Goal: Answer question/provide support: Share knowledge or assist other users

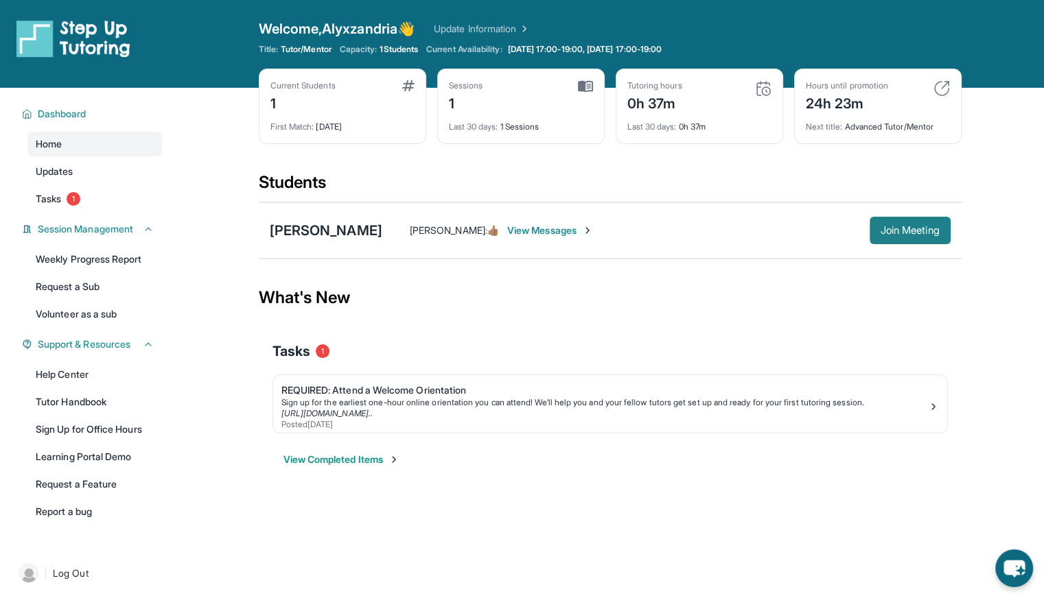
click at [914, 229] on span "Join Meeting" at bounding box center [909, 230] width 59 height 8
click at [66, 196] on link "Tasks 1" at bounding box center [94, 199] width 134 height 25
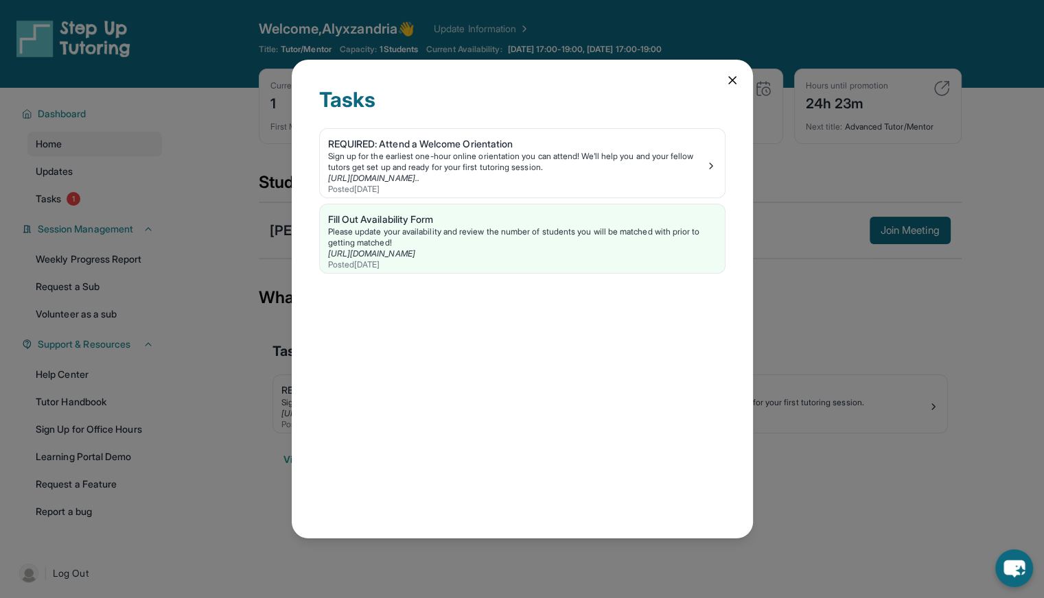
click at [732, 77] on icon at bounding box center [732, 80] width 14 height 14
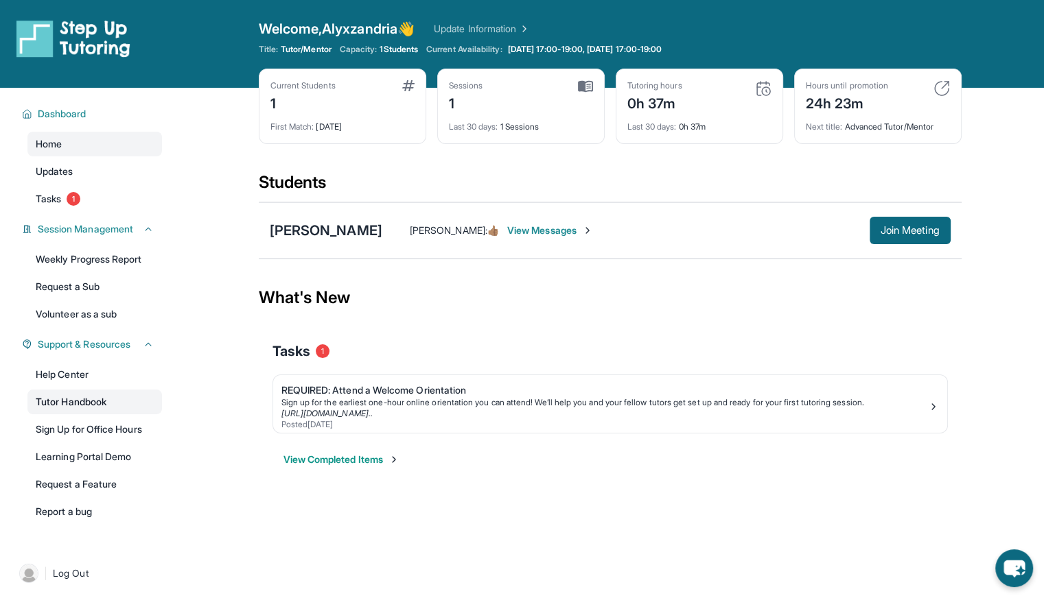
click at [92, 401] on link "Tutor Handbook" at bounding box center [94, 402] width 134 height 25
click at [905, 237] on button "Join Meeting" at bounding box center [909, 230] width 81 height 27
click at [519, 233] on span "View Messages" at bounding box center [550, 231] width 86 height 14
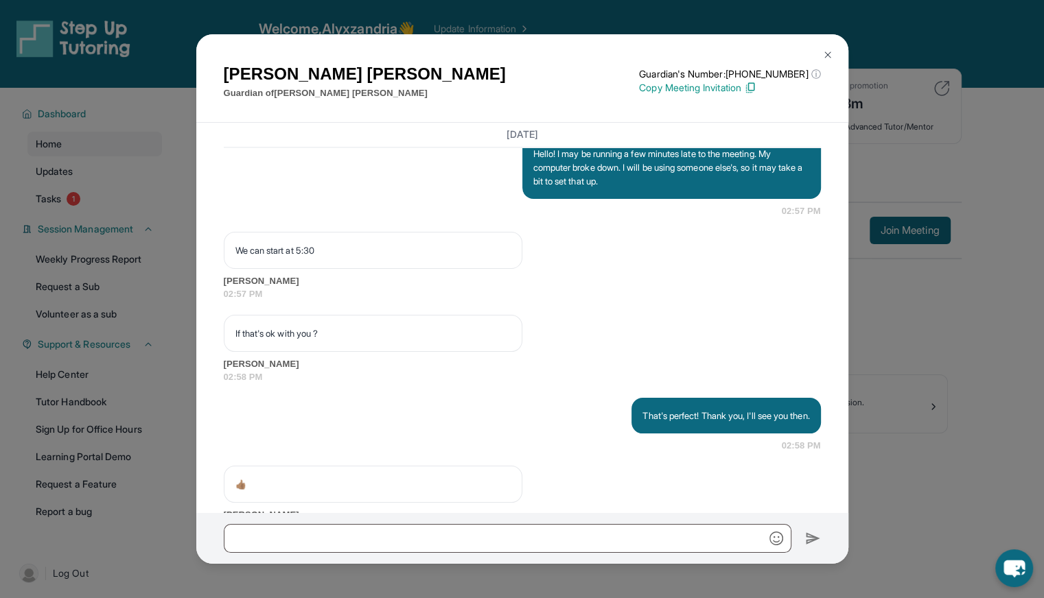
scroll to position [2371, 0]
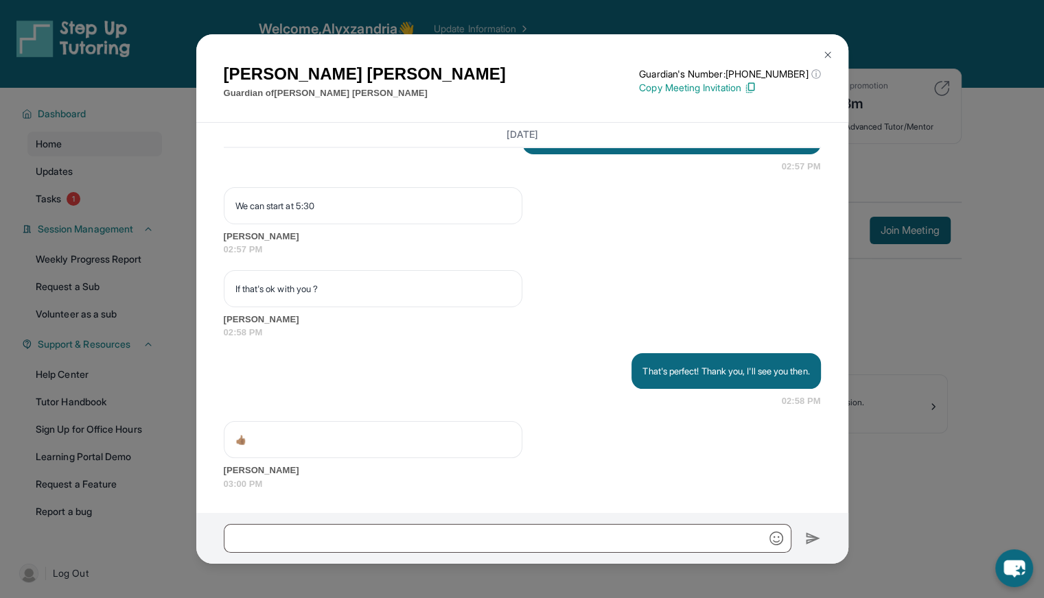
click at [824, 54] on img at bounding box center [827, 54] width 11 height 11
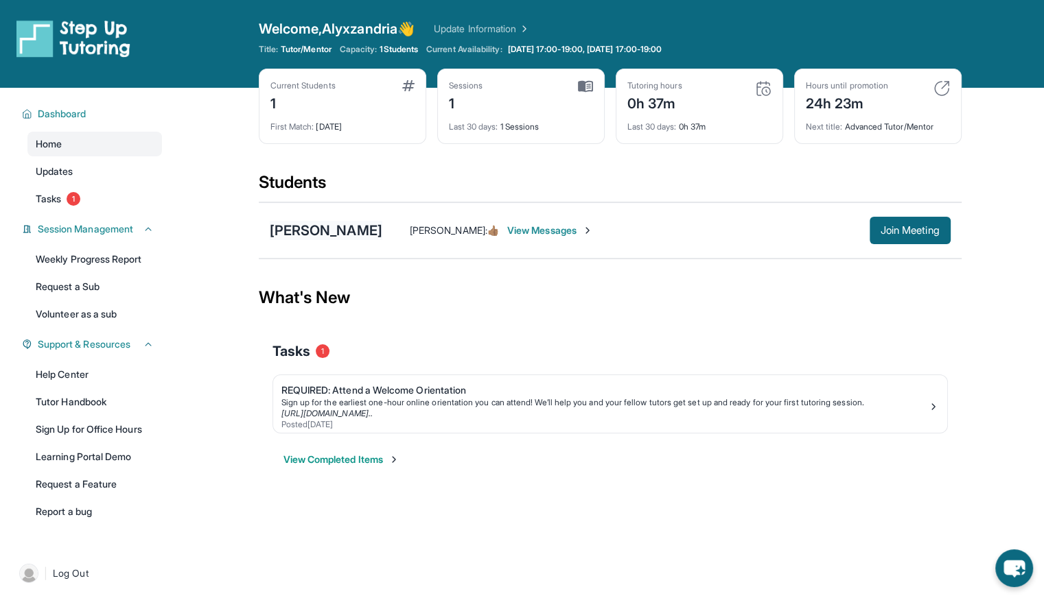
click at [328, 228] on div "[PERSON_NAME]" at bounding box center [326, 230] width 113 height 19
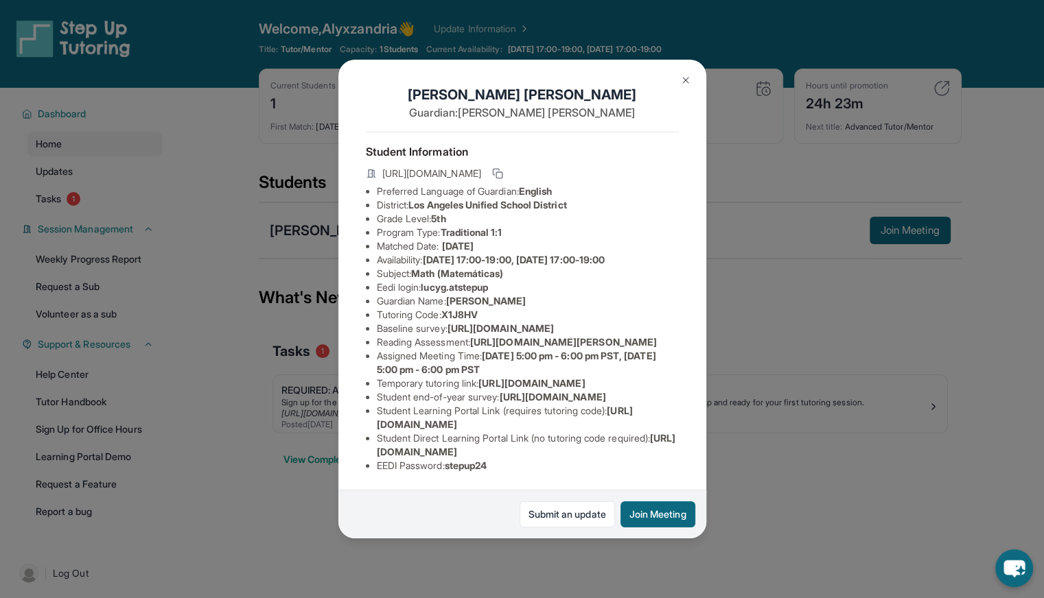
scroll to position [0, 0]
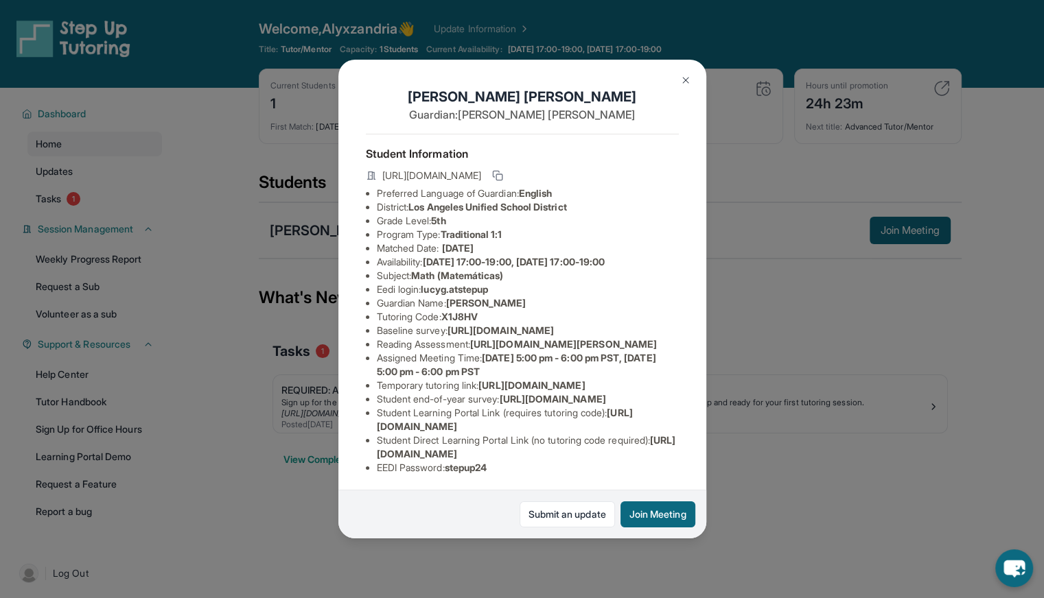
click at [799, 346] on div "Lucy Garcia Guardian: Gerardo Garcia Student Information https://student-portal…" at bounding box center [522, 299] width 1044 height 598
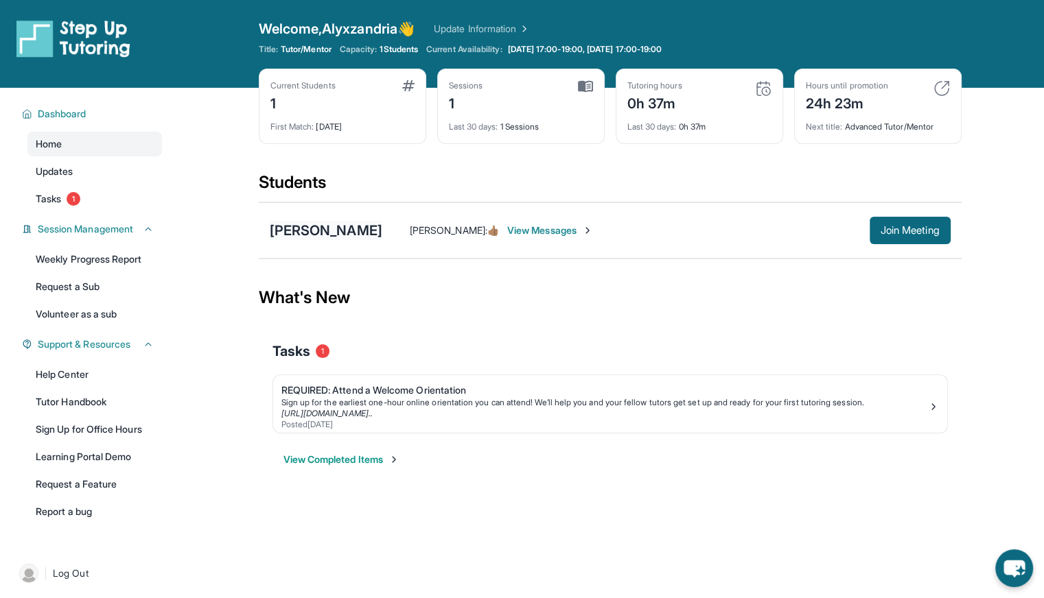
click at [300, 234] on div "[PERSON_NAME]" at bounding box center [326, 230] width 113 height 19
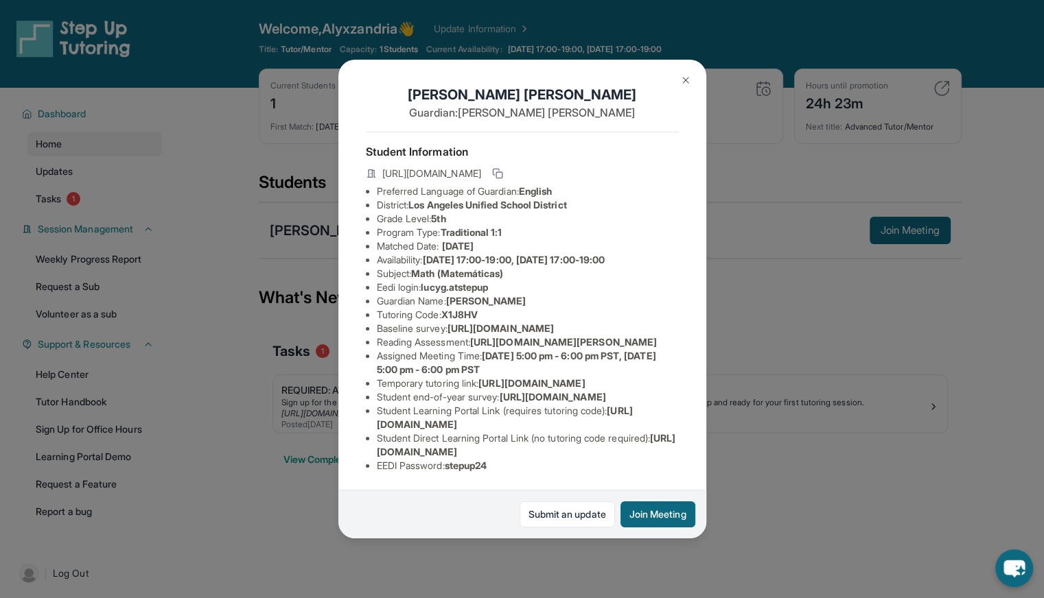
scroll to position [174, 0]
drag, startPoint x: 501, startPoint y: 459, endPoint x: 447, endPoint y: 451, distance: 54.0
click at [447, 459] on li "EEDI Password : stepup24" at bounding box center [528, 466] width 302 height 14
copy li "stepup24"
drag, startPoint x: 504, startPoint y: 126, endPoint x: 426, endPoint y: 126, distance: 77.5
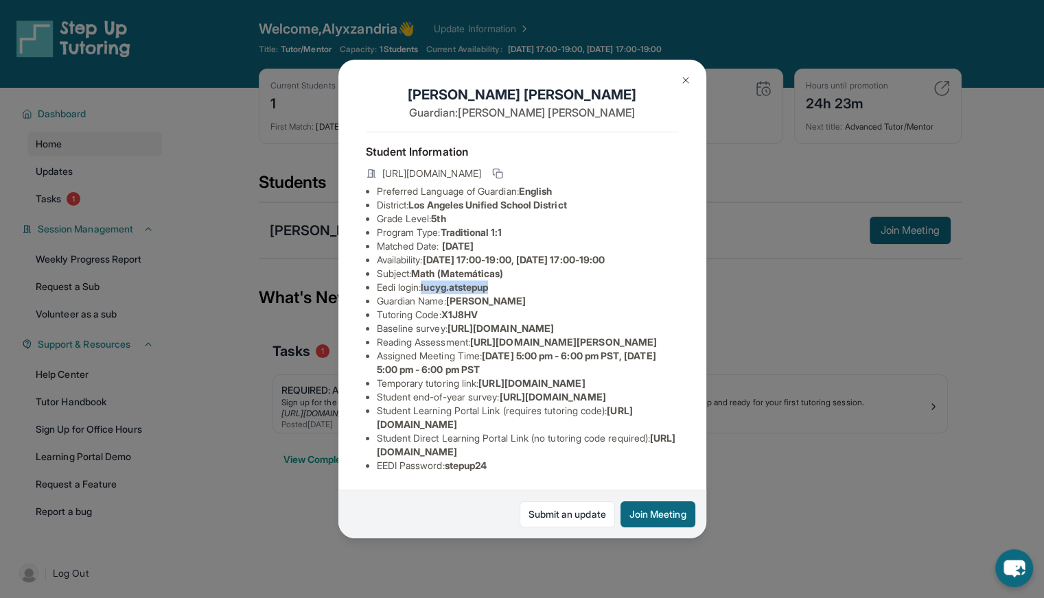
click at [426, 281] on li "Eedi login : lucyg.atstepup" at bounding box center [528, 288] width 302 height 14
copy span "lucyg.atstepup"
click at [528, 267] on li "Subject : Math (Matemáticas)" at bounding box center [528, 274] width 302 height 14
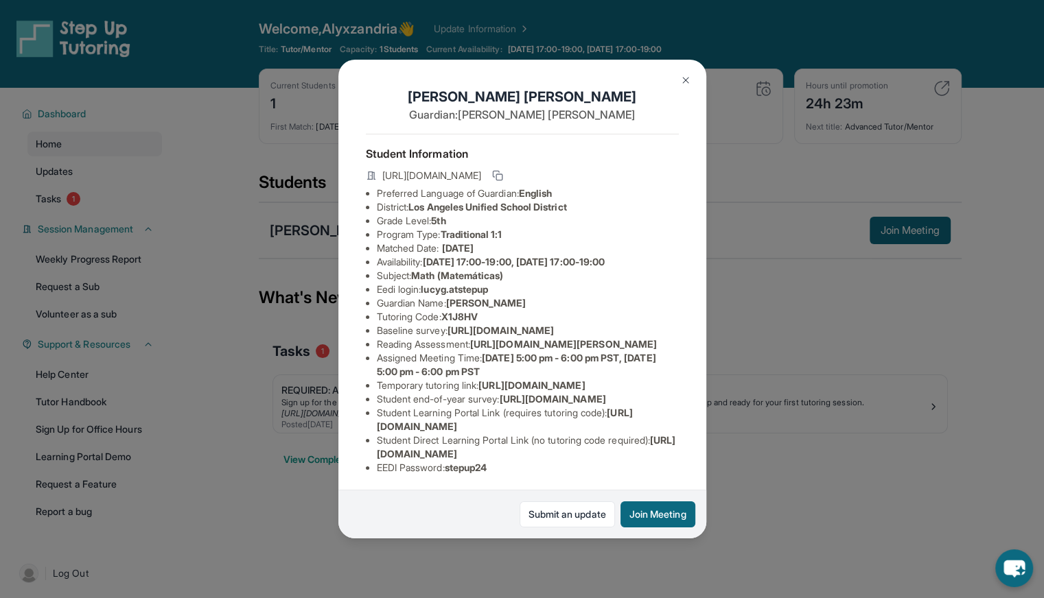
click at [764, 158] on div "Lucy Garcia Guardian: Gerardo Garcia Student Information https://student-portal…" at bounding box center [522, 299] width 1044 height 598
